Goal: Task Accomplishment & Management: Complete application form

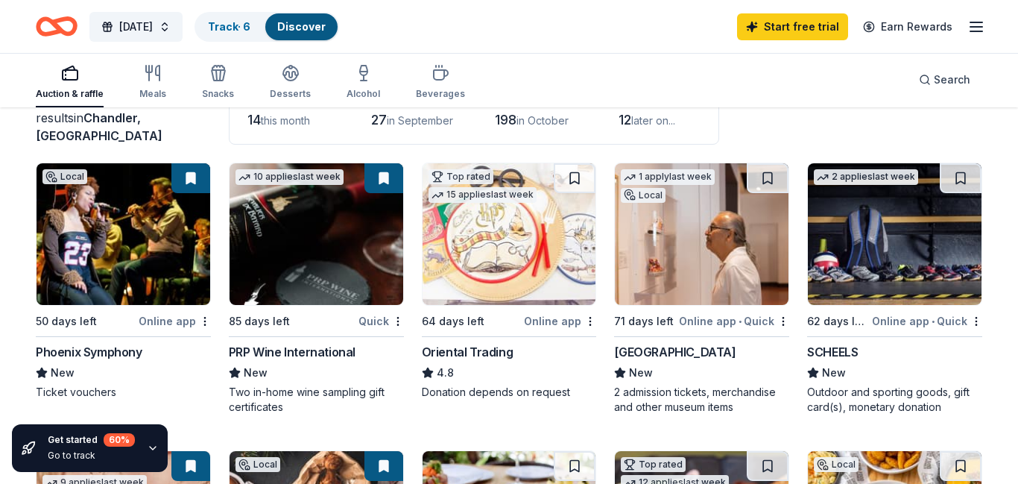
scroll to position [112, 0]
click at [191, 178] on button at bounding box center [190, 178] width 39 height 30
click at [250, 28] on link "Track · 6" at bounding box center [229, 26] width 42 height 13
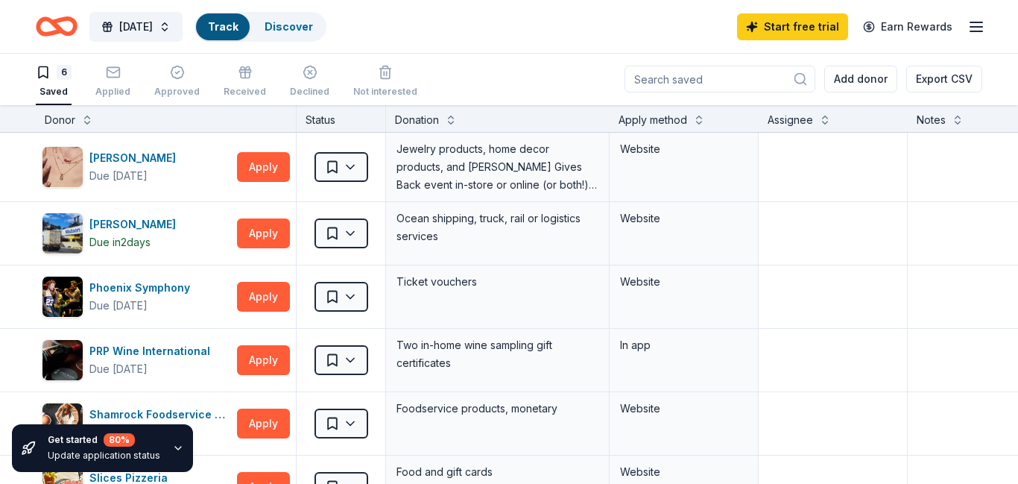
scroll to position [1, 0]
click at [358, 166] on html "[DATE] Track · 6 Discover Start free trial Earn Rewards 6 Saved Applied Approve…" at bounding box center [509, 241] width 1018 height 484
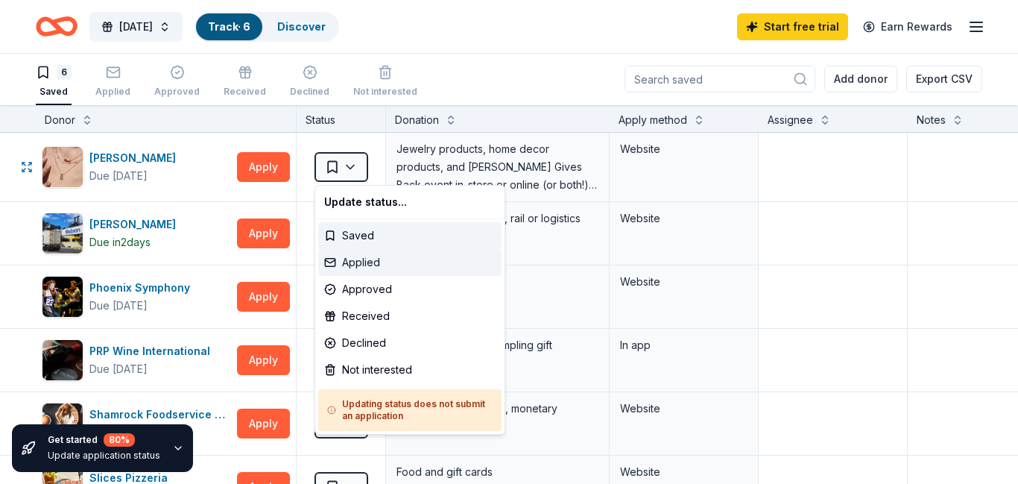
click at [360, 259] on div "Applied" at bounding box center [409, 262] width 183 height 27
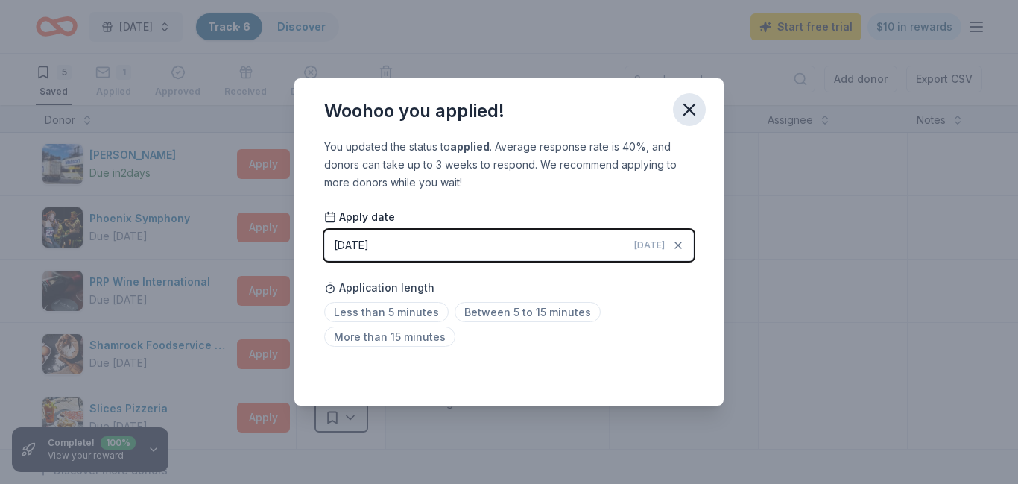
click at [688, 112] on icon "button" at bounding box center [689, 109] width 21 height 21
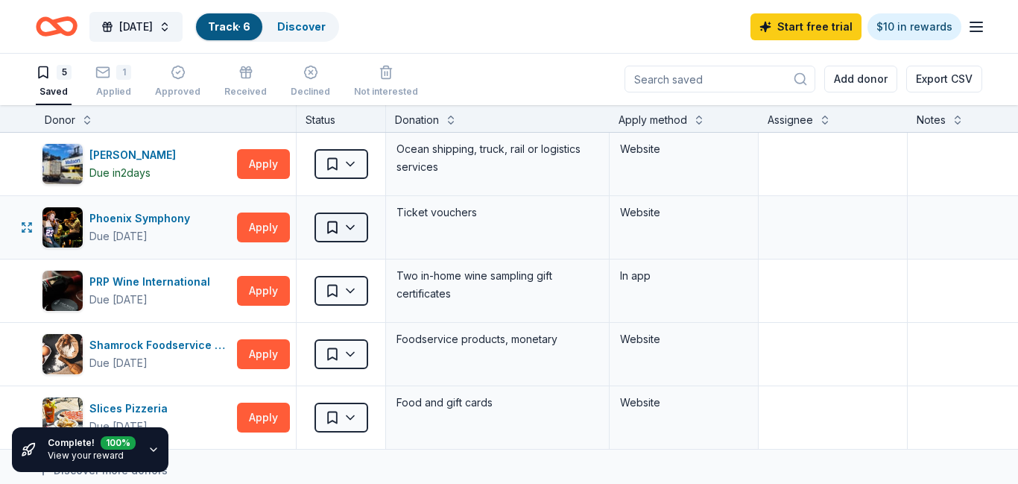
click at [348, 228] on html "[DATE] Track · 6 Discover Start free trial $10 in rewards 5 Saved 1 Applied App…" at bounding box center [509, 241] width 1018 height 484
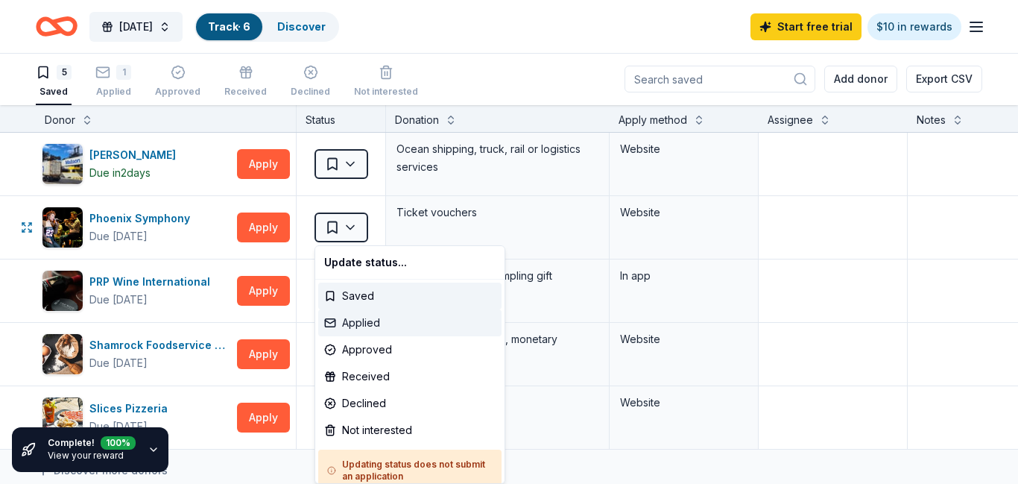
click at [364, 327] on div "Applied" at bounding box center [409, 322] width 183 height 27
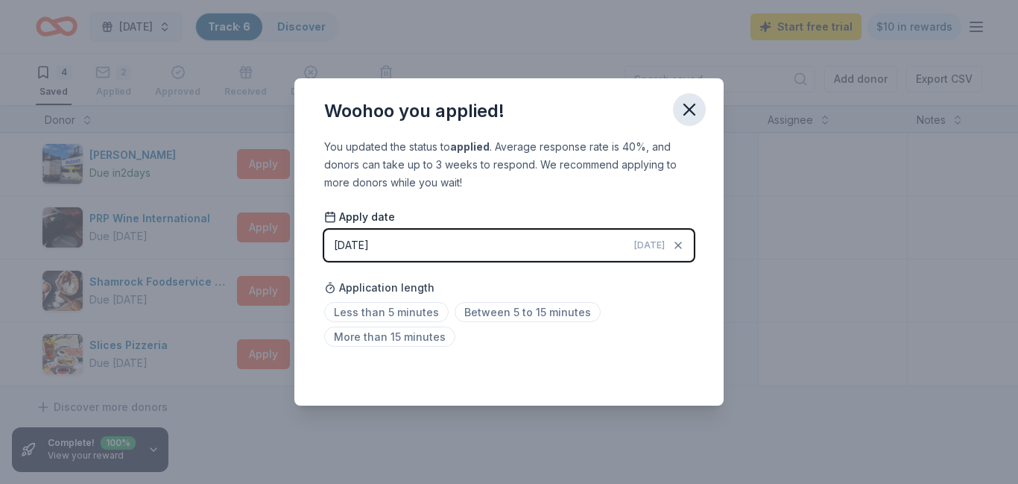
click at [688, 109] on icon "button" at bounding box center [689, 109] width 10 height 10
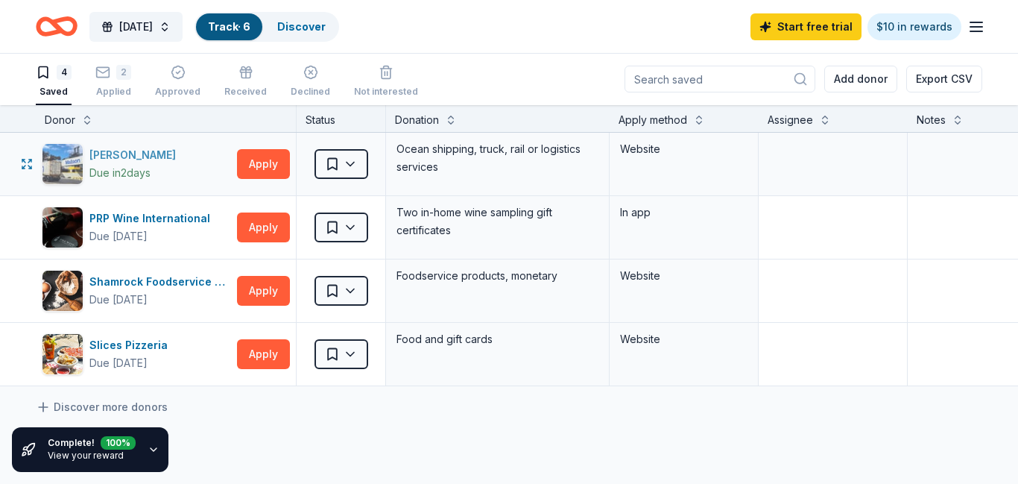
scroll to position [0, 0]
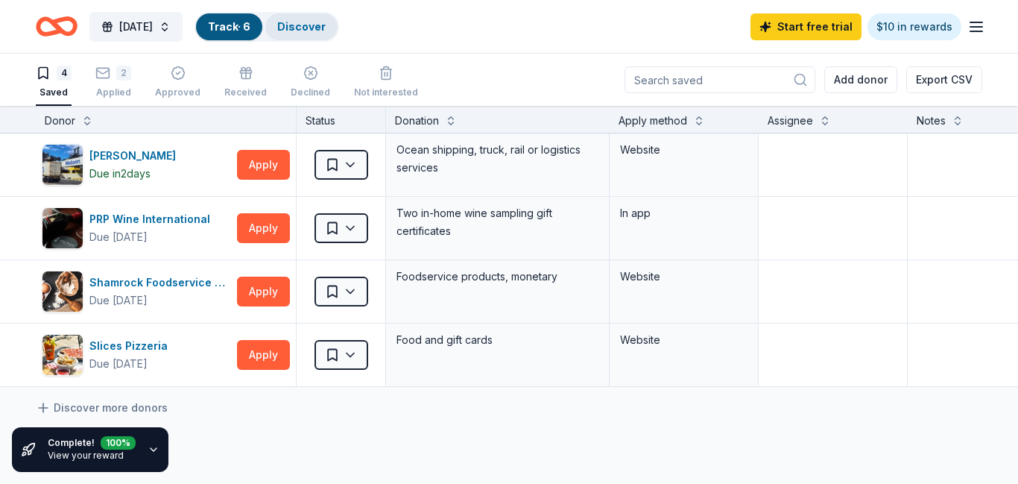
click at [326, 23] on link "Discover" at bounding box center [301, 26] width 48 height 13
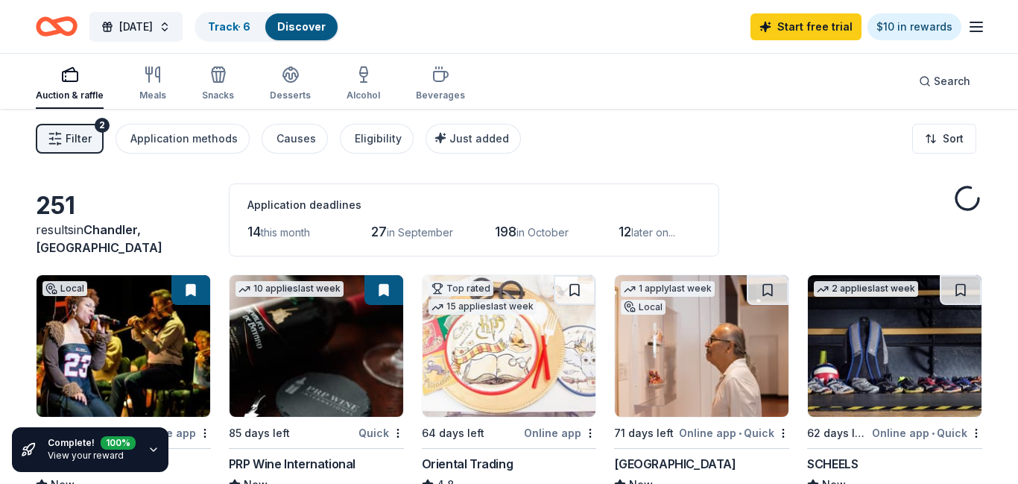
click at [153, 448] on icon "button" at bounding box center [153, 449] width 6 height 3
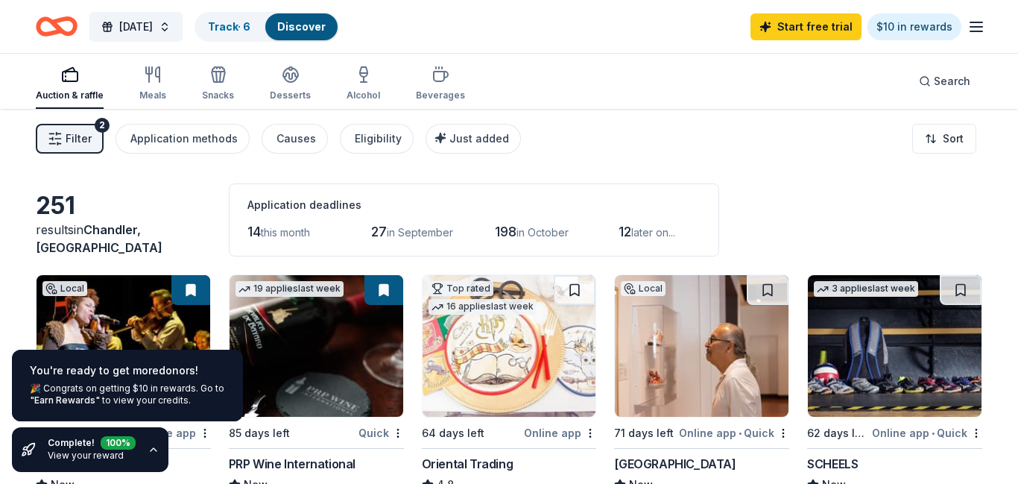
click at [153, 448] on icon "button" at bounding box center [154, 449] width 12 height 12
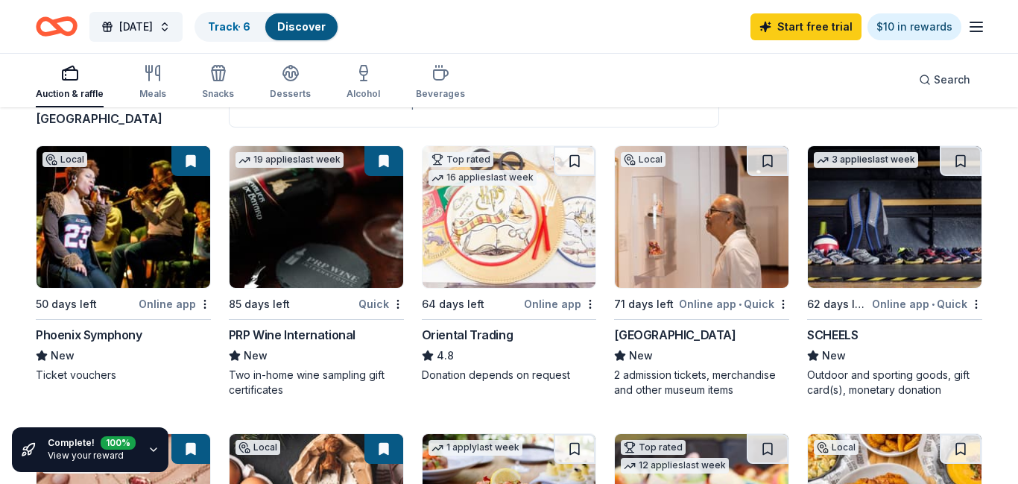
scroll to position [126, 0]
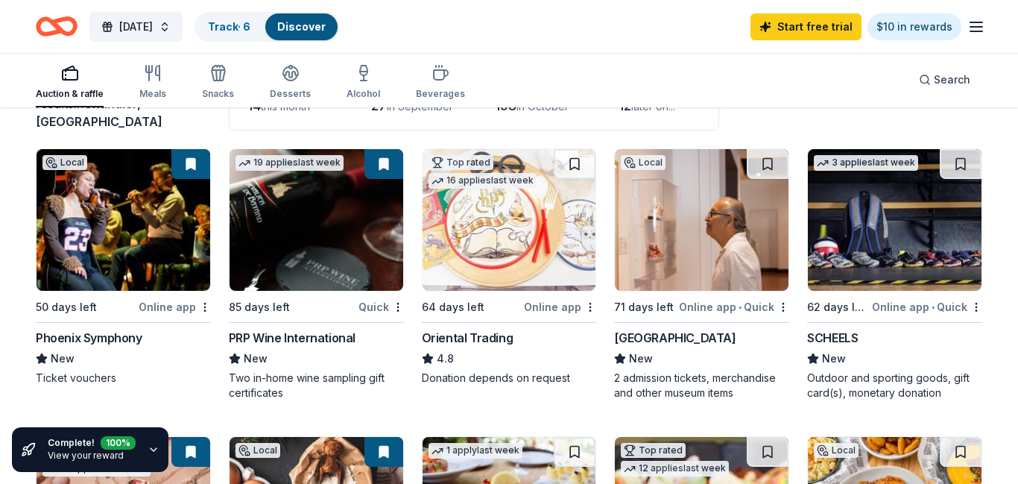
click at [916, 226] on img at bounding box center [895, 220] width 174 height 142
click at [957, 165] on button at bounding box center [960, 164] width 42 height 30
click at [957, 165] on button at bounding box center [961, 164] width 39 height 30
click at [250, 27] on link "Track · 7" at bounding box center [229, 26] width 42 height 13
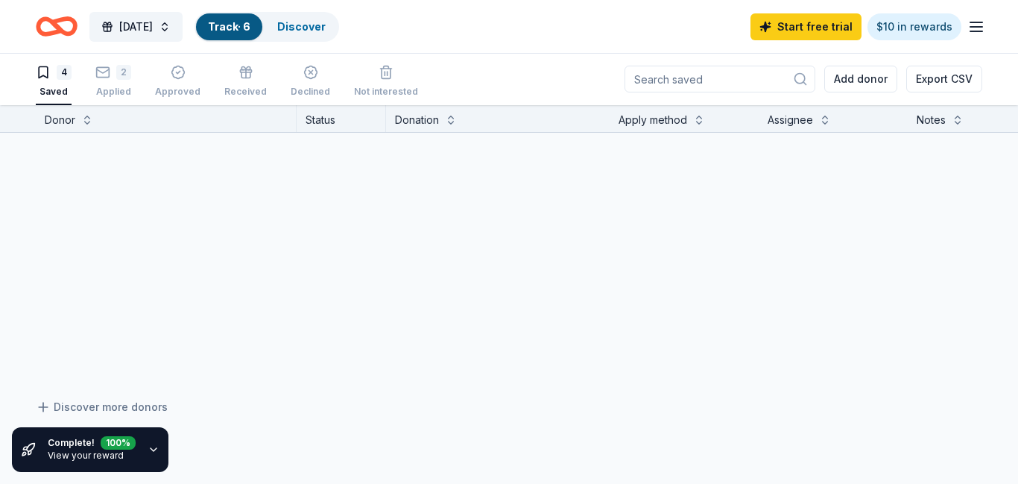
scroll to position [1, 0]
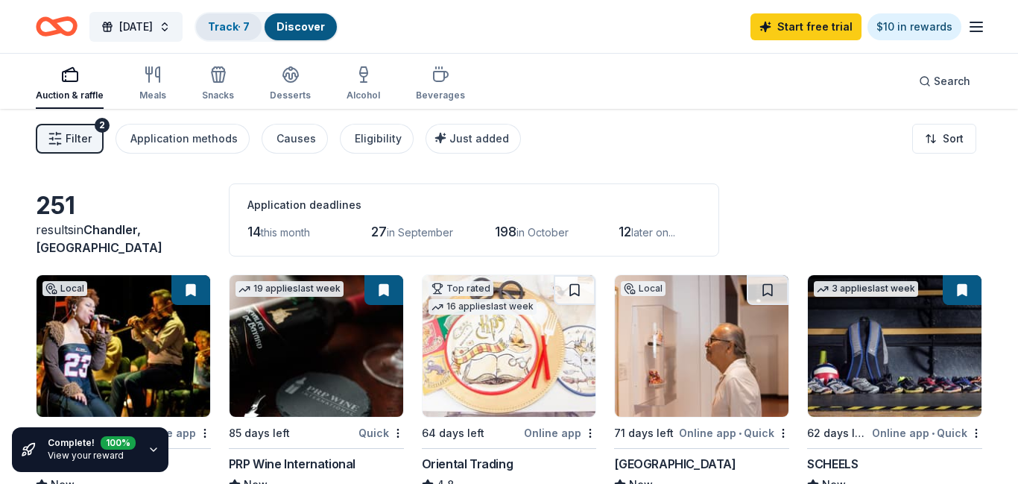
click at [250, 31] on link "Track · 7" at bounding box center [229, 26] width 42 height 13
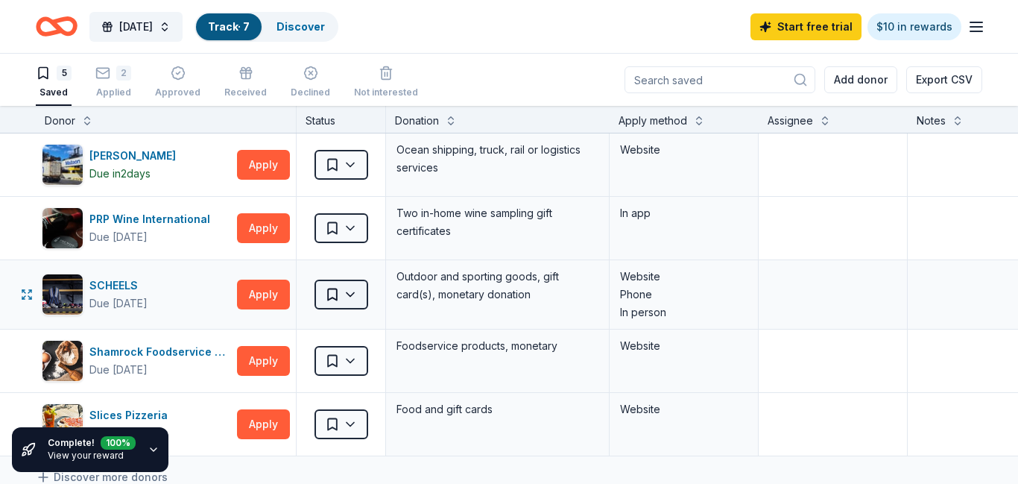
click at [352, 291] on html "[DATE] Track · 7 Discover Start free trial $10 in rewards 5 Saved 2 Applied App…" at bounding box center [509, 242] width 1018 height 484
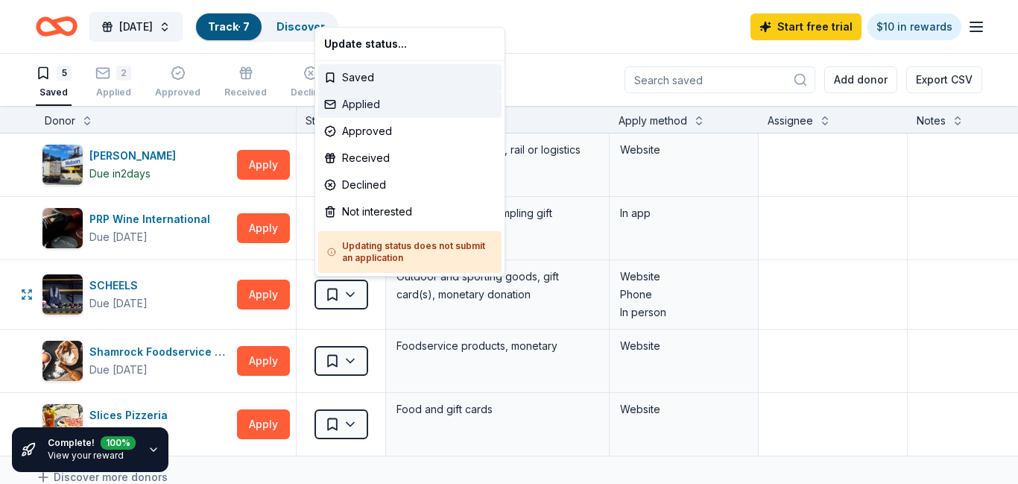
click at [375, 99] on div "Applied" at bounding box center [409, 104] width 183 height 27
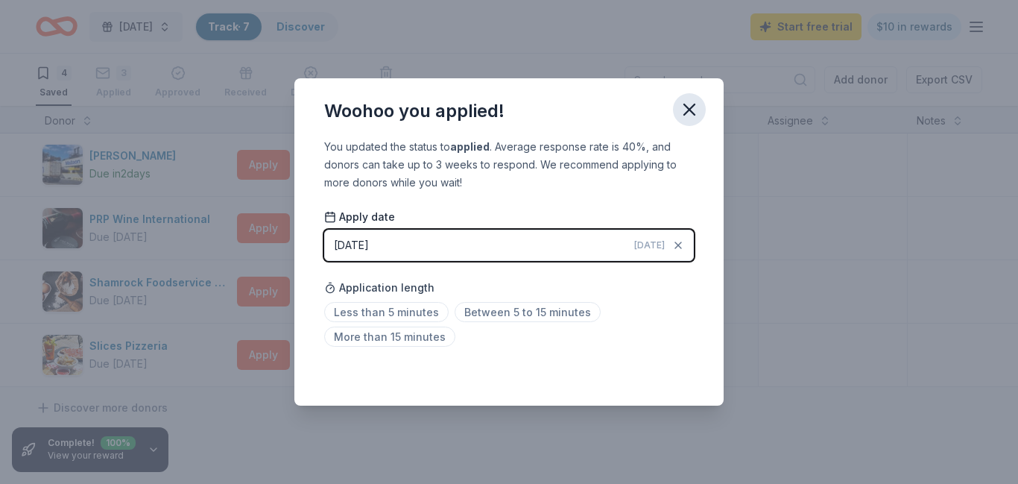
click at [694, 113] on icon "button" at bounding box center [689, 109] width 10 height 10
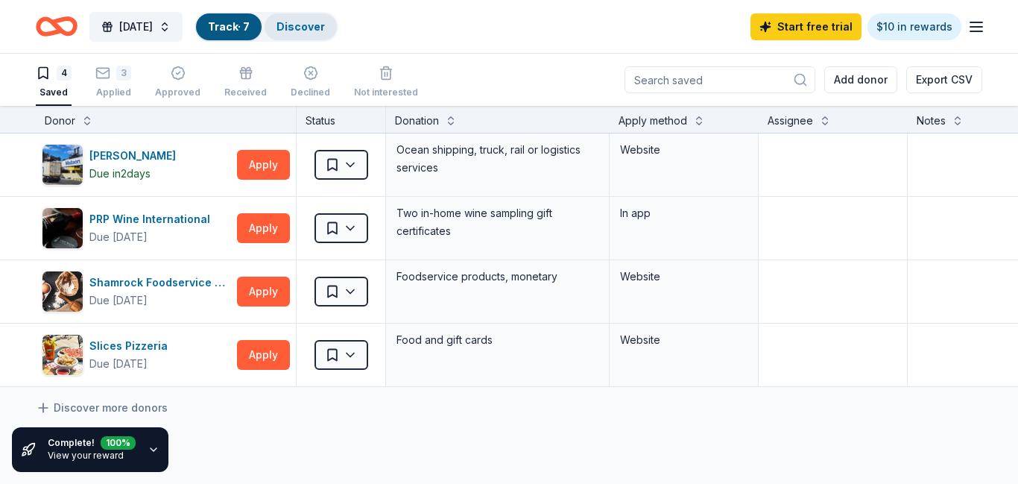
click at [325, 20] on link "Discover" at bounding box center [300, 26] width 48 height 13
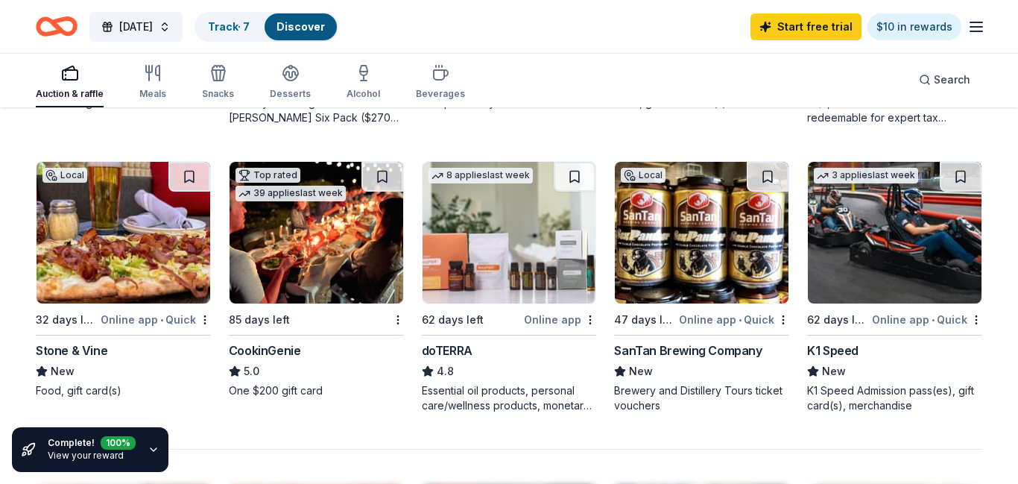
scroll to position [960, 0]
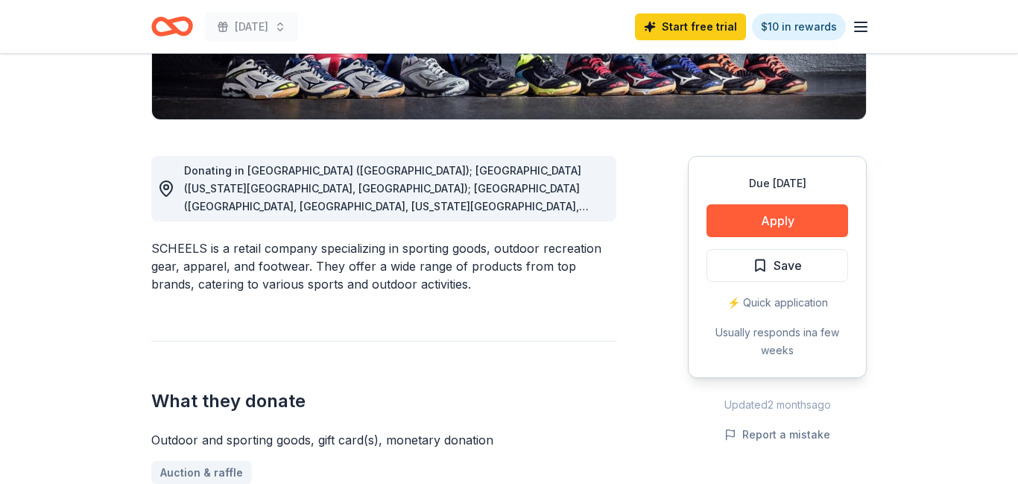
scroll to position [336, 0]
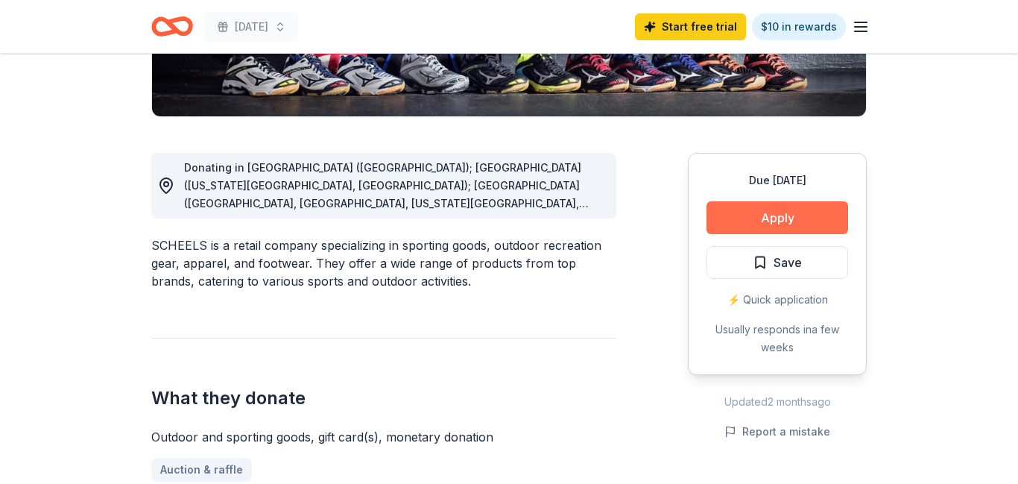
click at [824, 218] on button "Apply" at bounding box center [777, 217] width 142 height 33
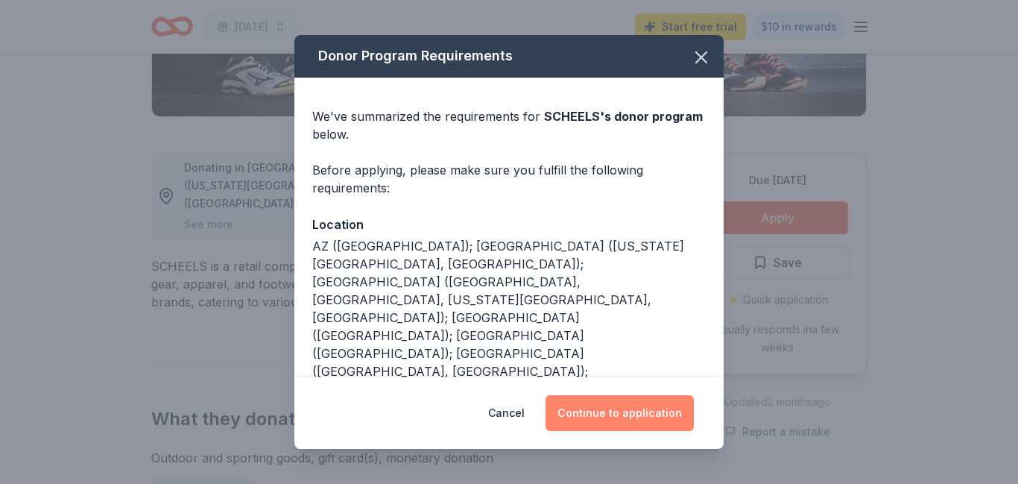
click at [659, 408] on button "Continue to application" at bounding box center [619, 413] width 148 height 36
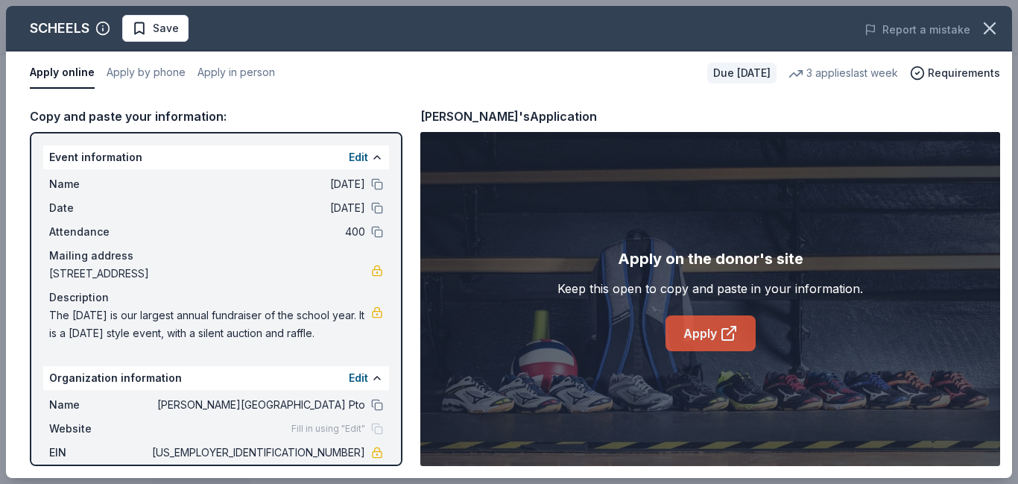
click at [717, 335] on link "Apply" at bounding box center [710, 333] width 90 height 36
